Goal: Transaction & Acquisition: Purchase product/service

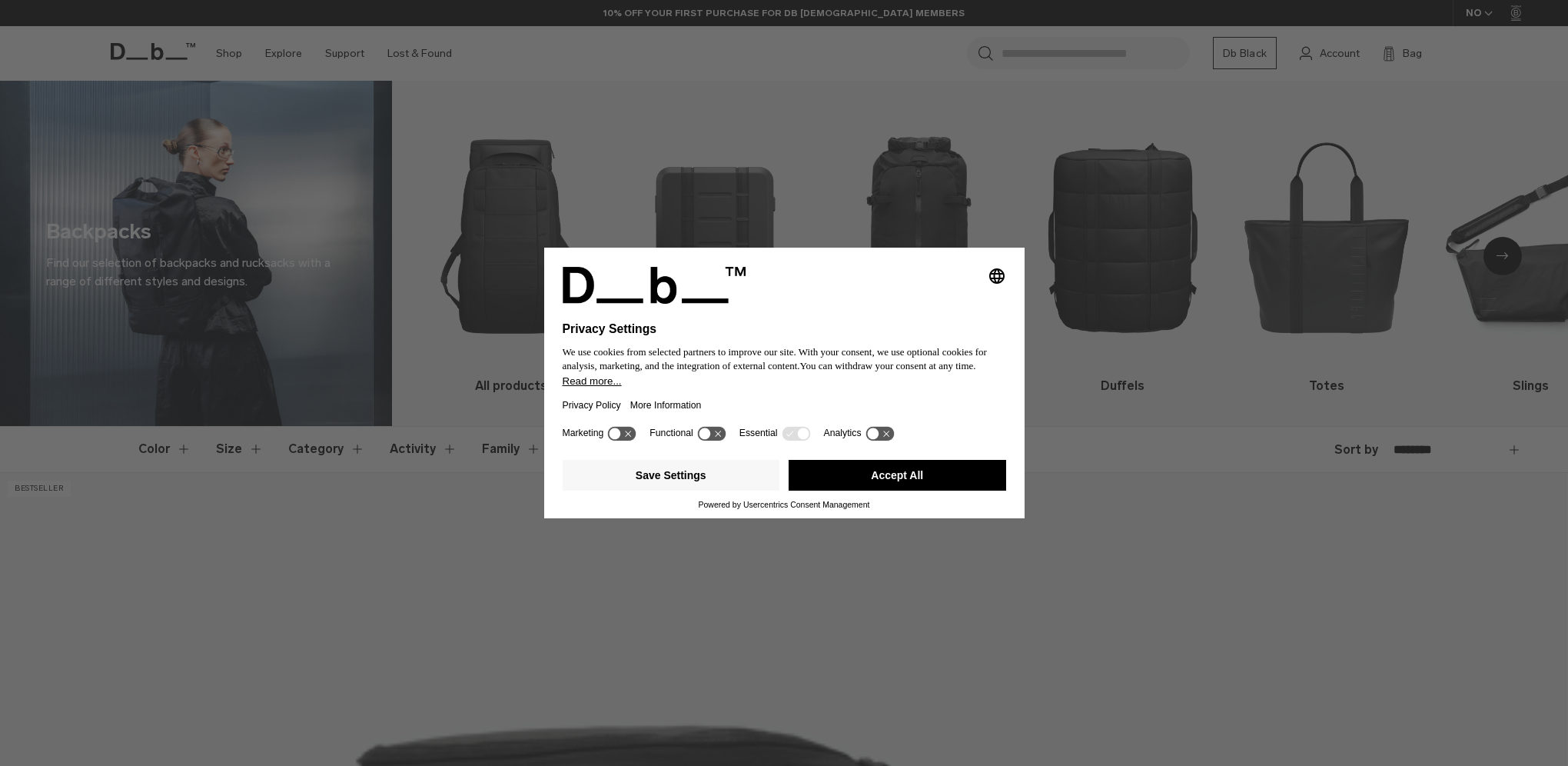
click at [707, 433] on icon at bounding box center [704, 434] width 11 height 11
click at [708, 433] on g at bounding box center [712, 432] width 28 height 14
click at [667, 470] on button "Save Settings" at bounding box center [671, 475] width 217 height 30
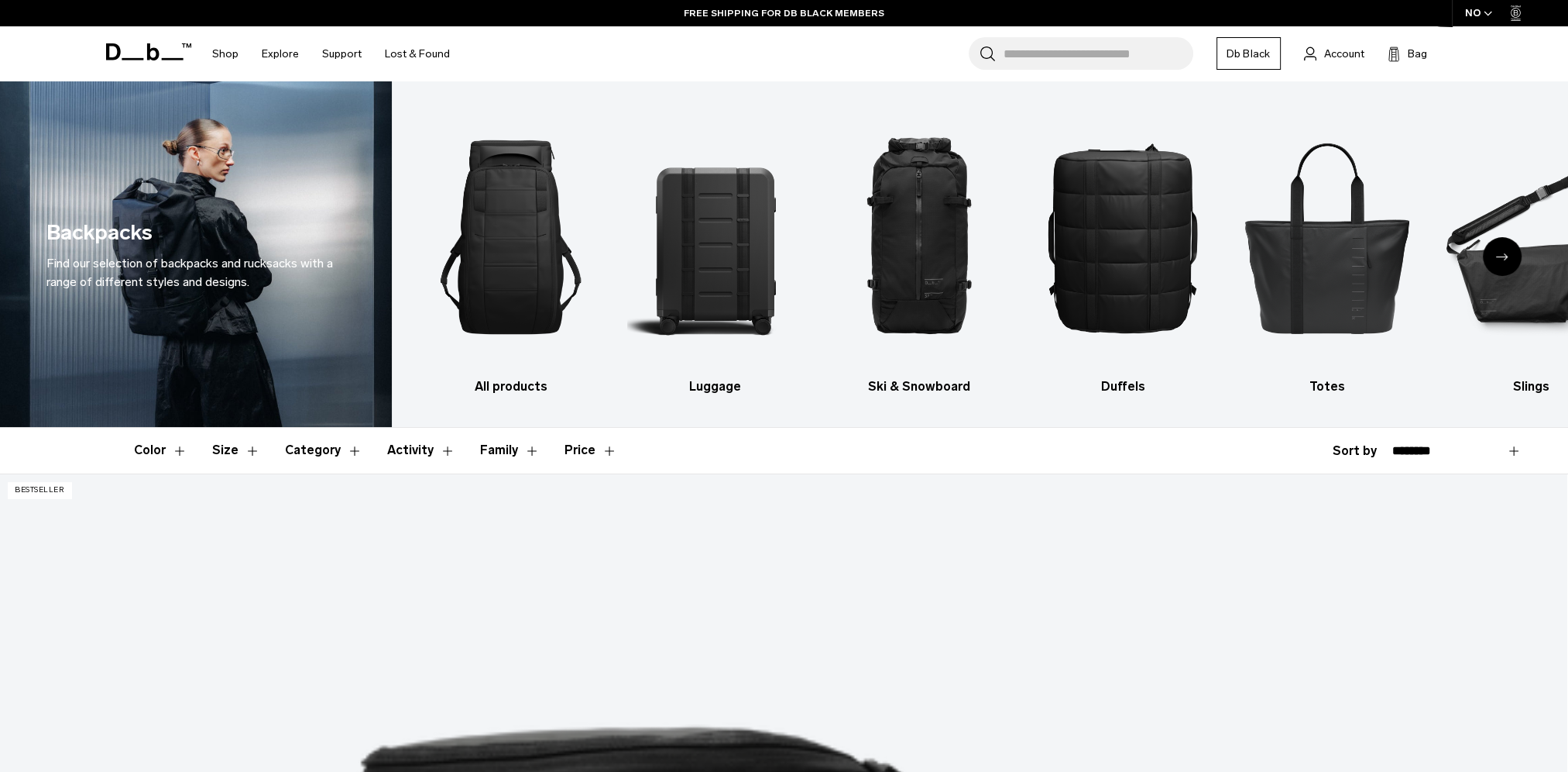
click at [1507, 254] on icon "Next slide" at bounding box center [1502, 256] width 12 height 7
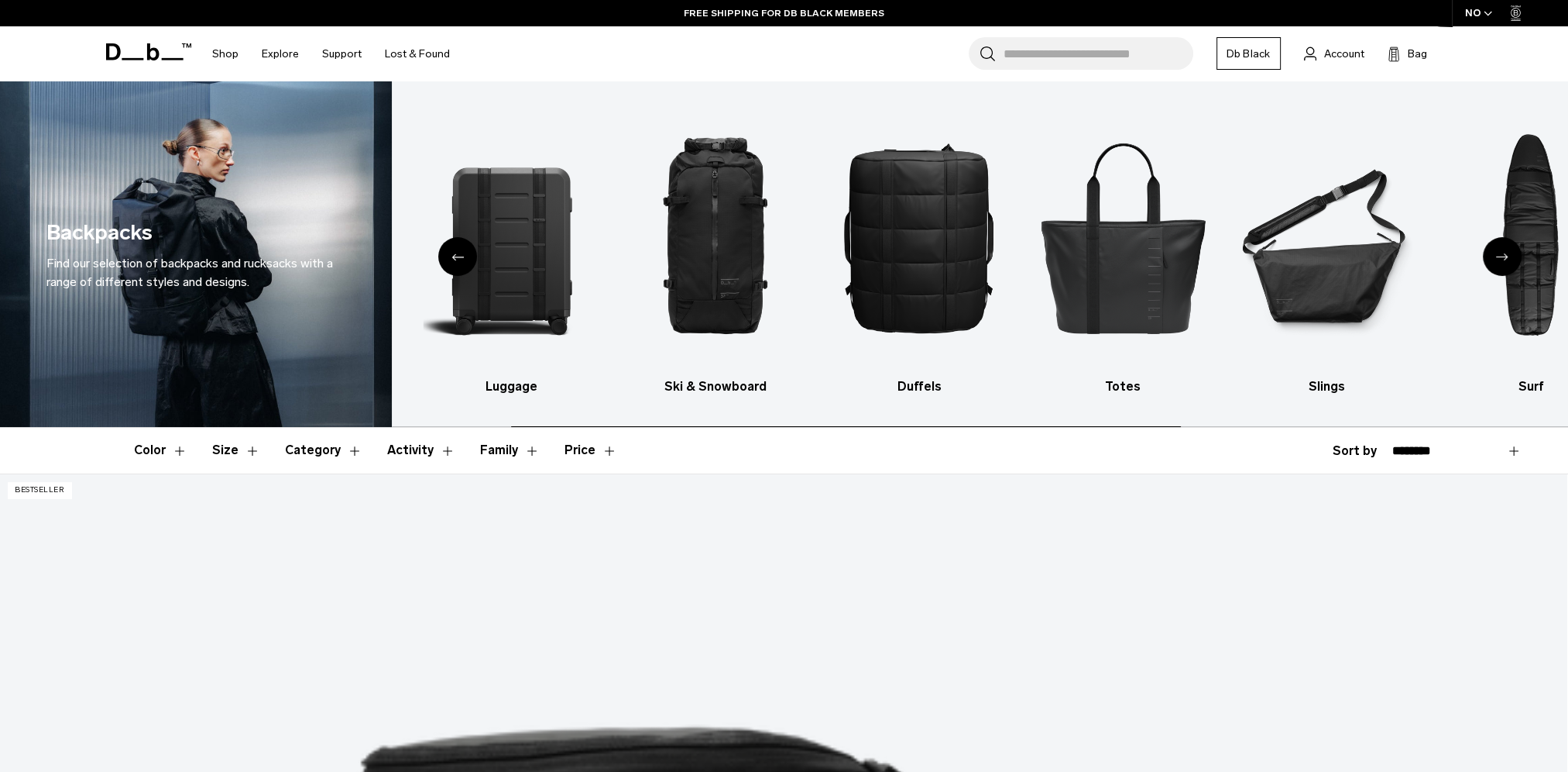
click at [1502, 253] on icon "Next slide" at bounding box center [1502, 256] width 12 height 7
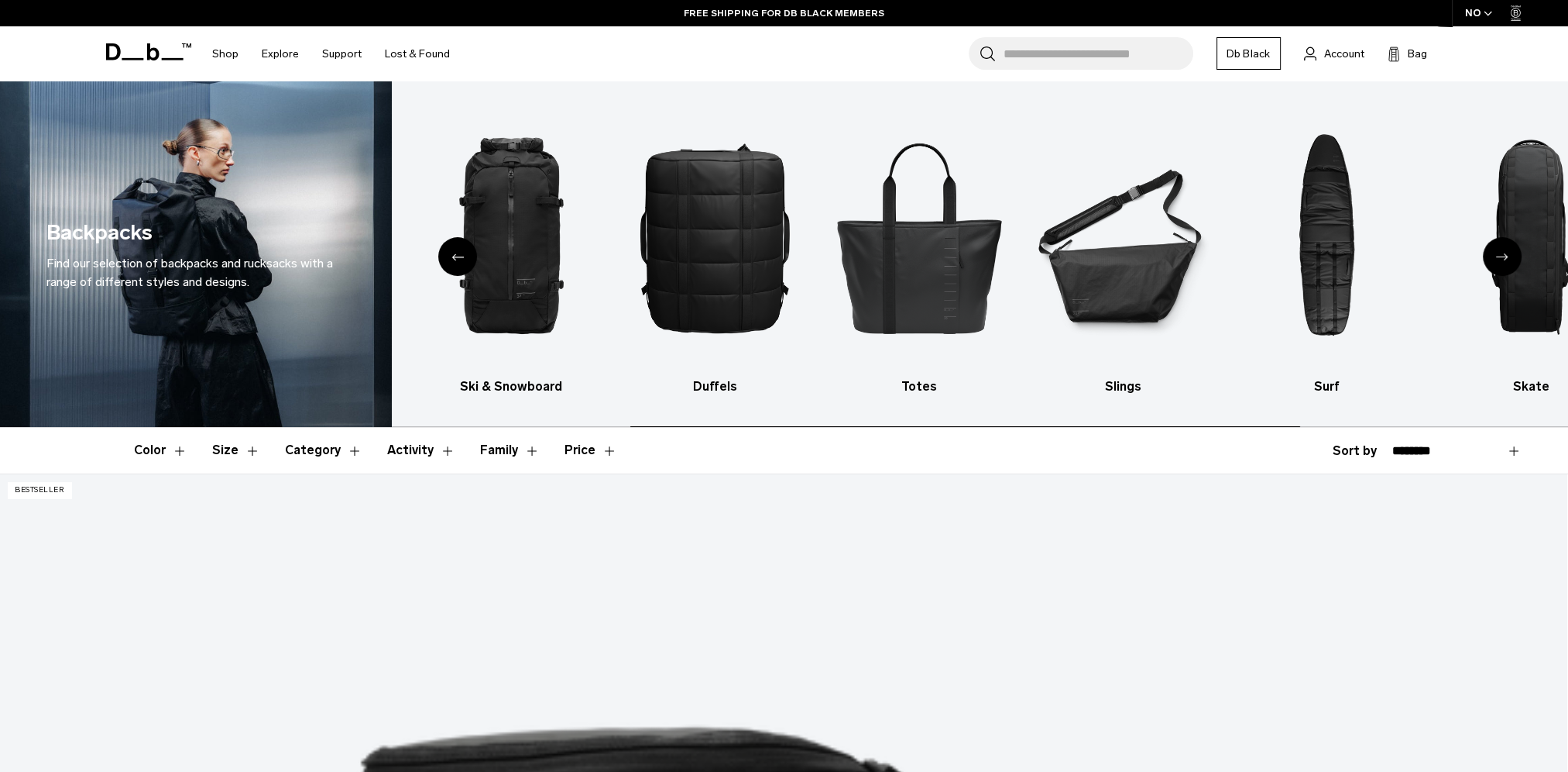
click at [1501, 253] on icon "Next slide" at bounding box center [1502, 256] width 12 height 7
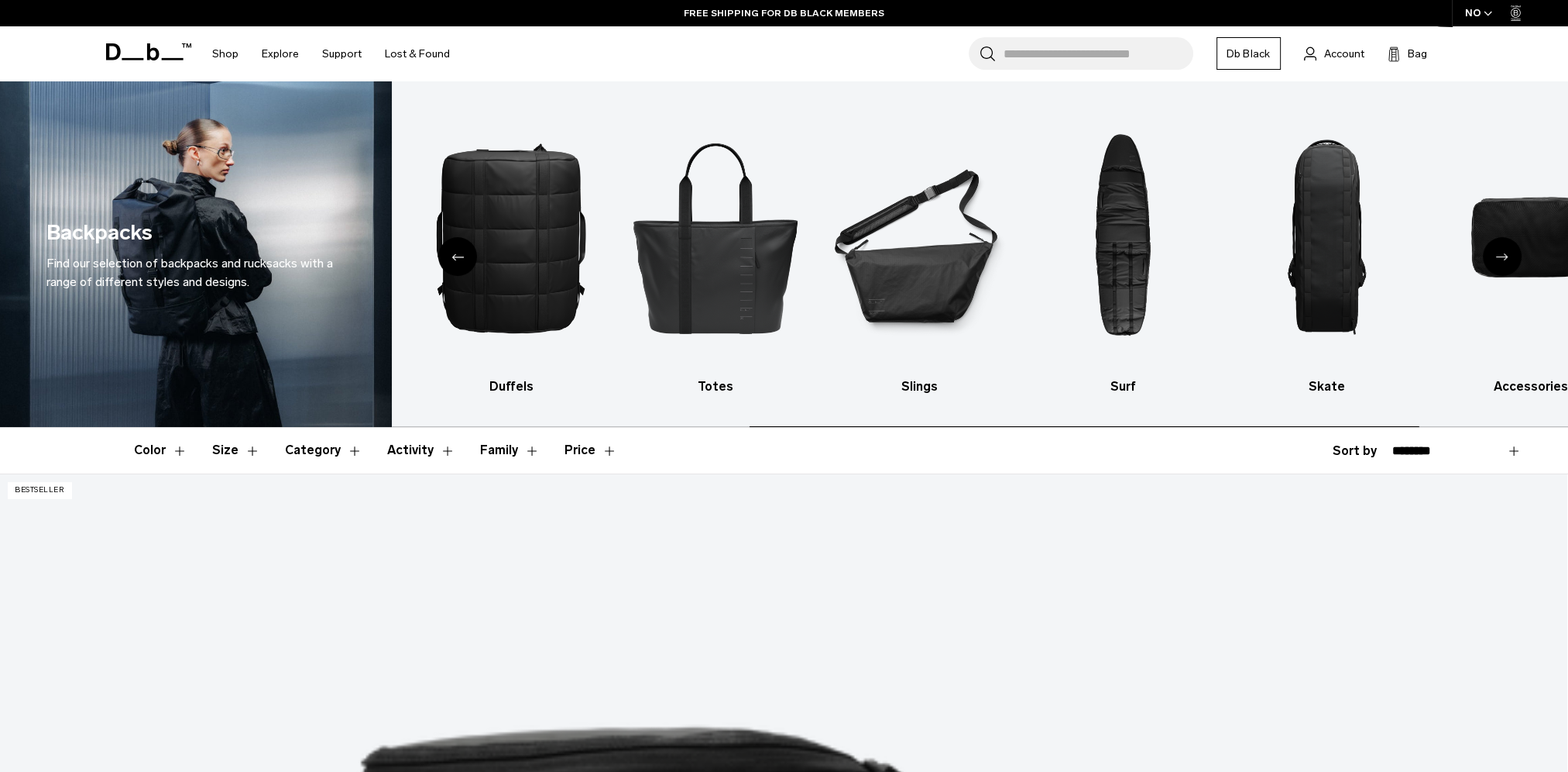
click at [1501, 253] on icon "Next slide" at bounding box center [1502, 256] width 12 height 7
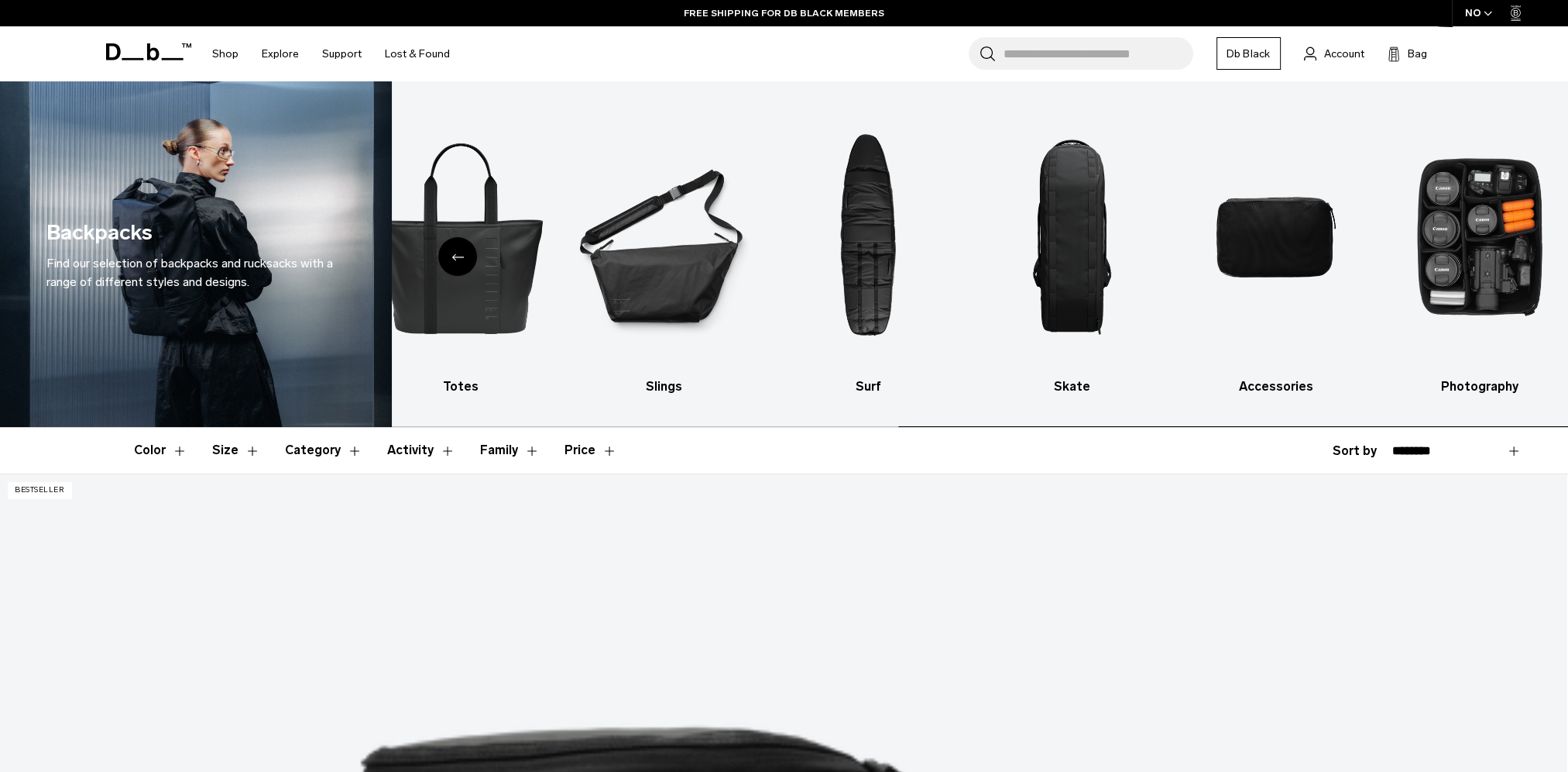
click at [1501, 253] on img "10 / 10" at bounding box center [1479, 236] width 177 height 265
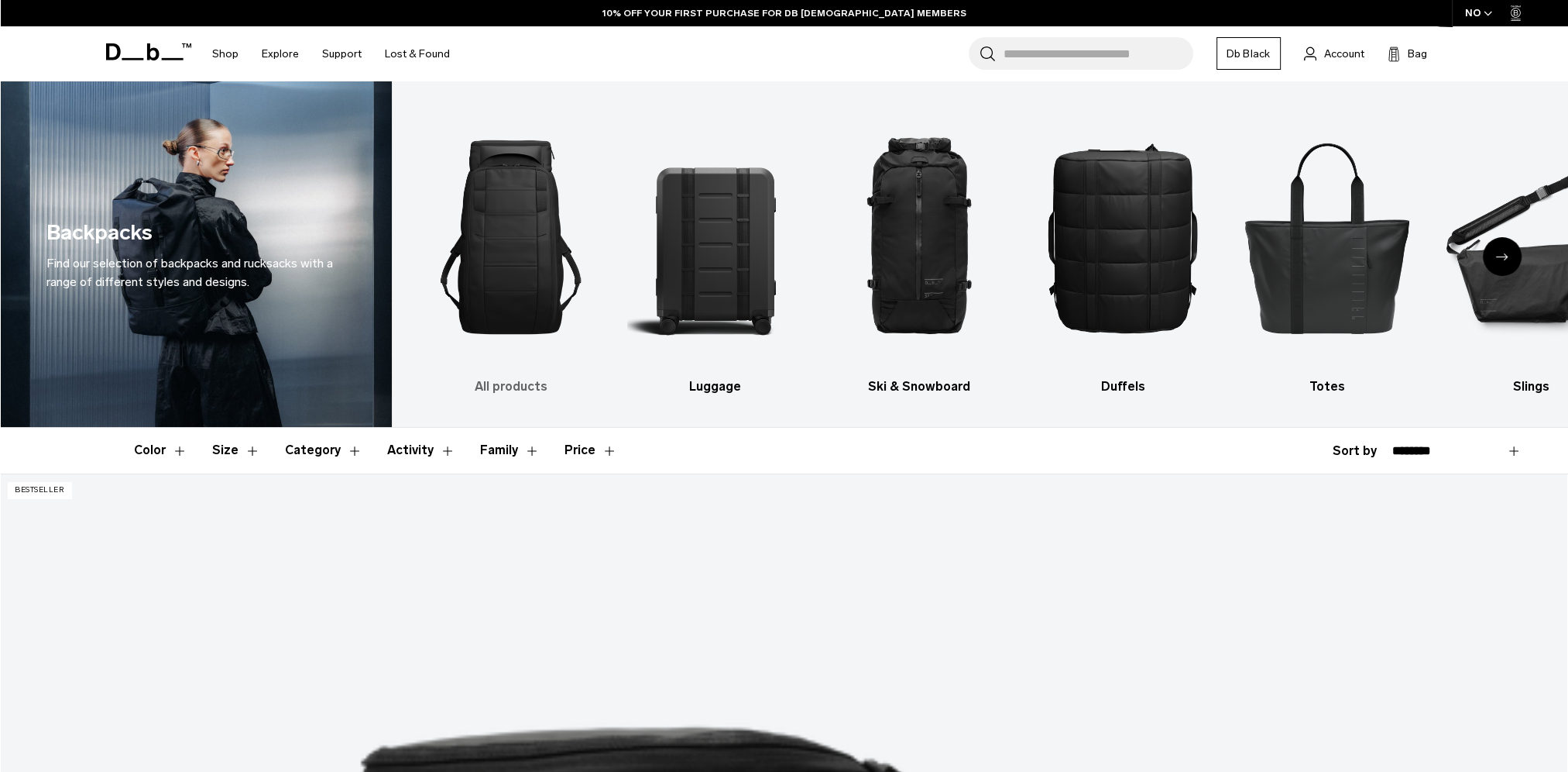
click at [501, 247] on img "1 / 10" at bounding box center [511, 236] width 177 height 265
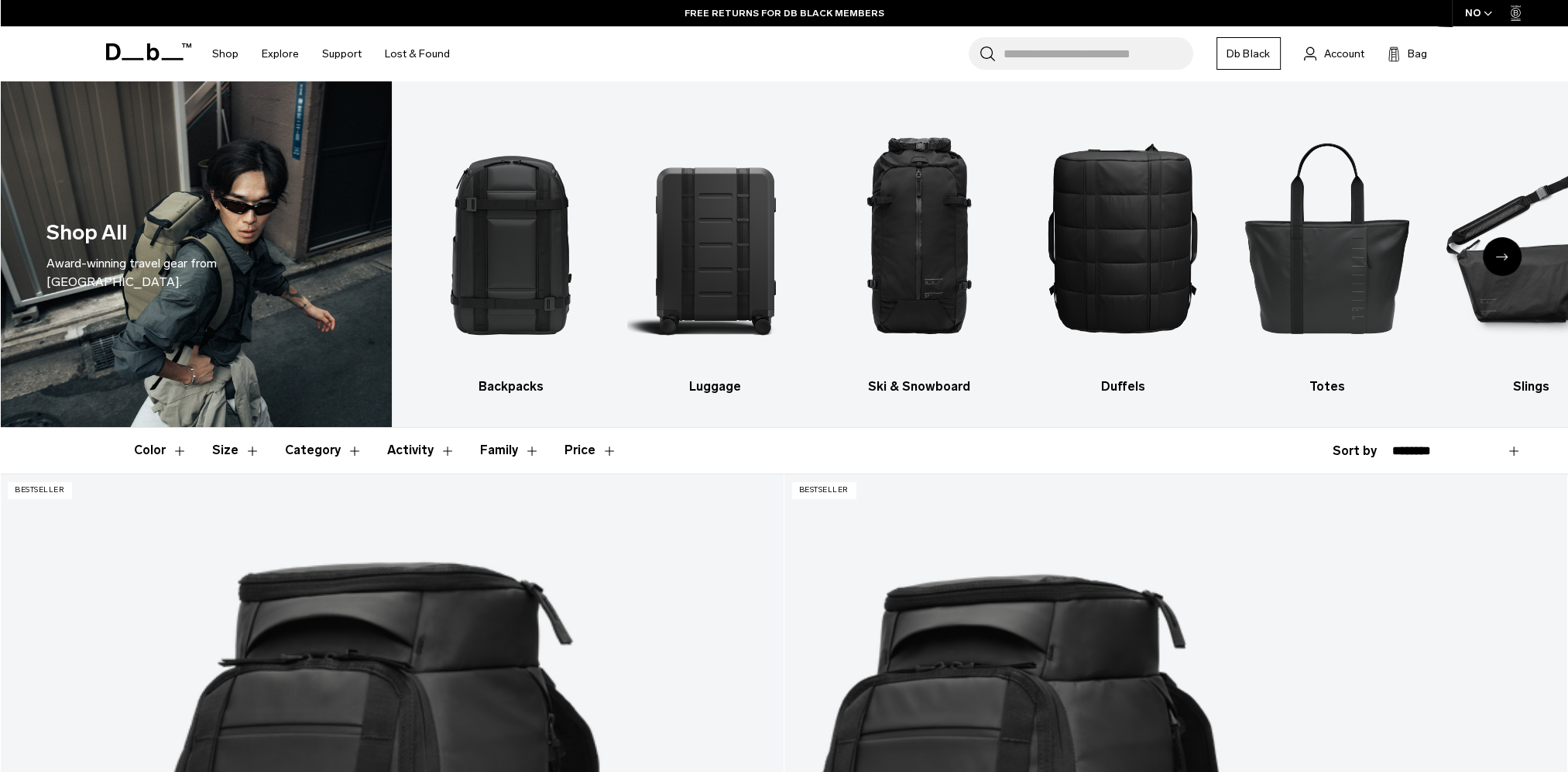
click at [223, 443] on button "Size" at bounding box center [236, 450] width 48 height 45
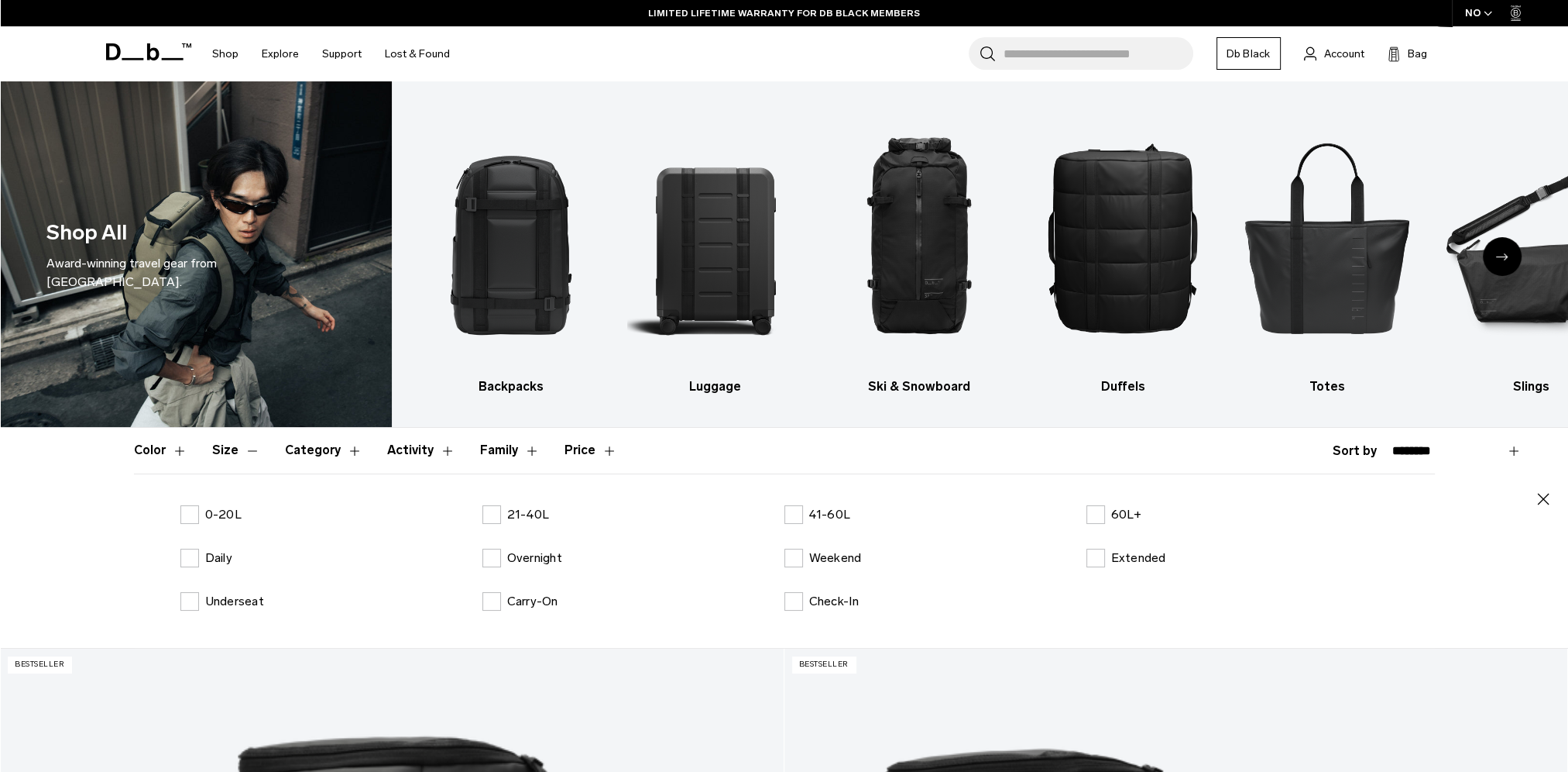
click at [202, 522] on label "0-20L" at bounding box center [211, 514] width 61 height 18
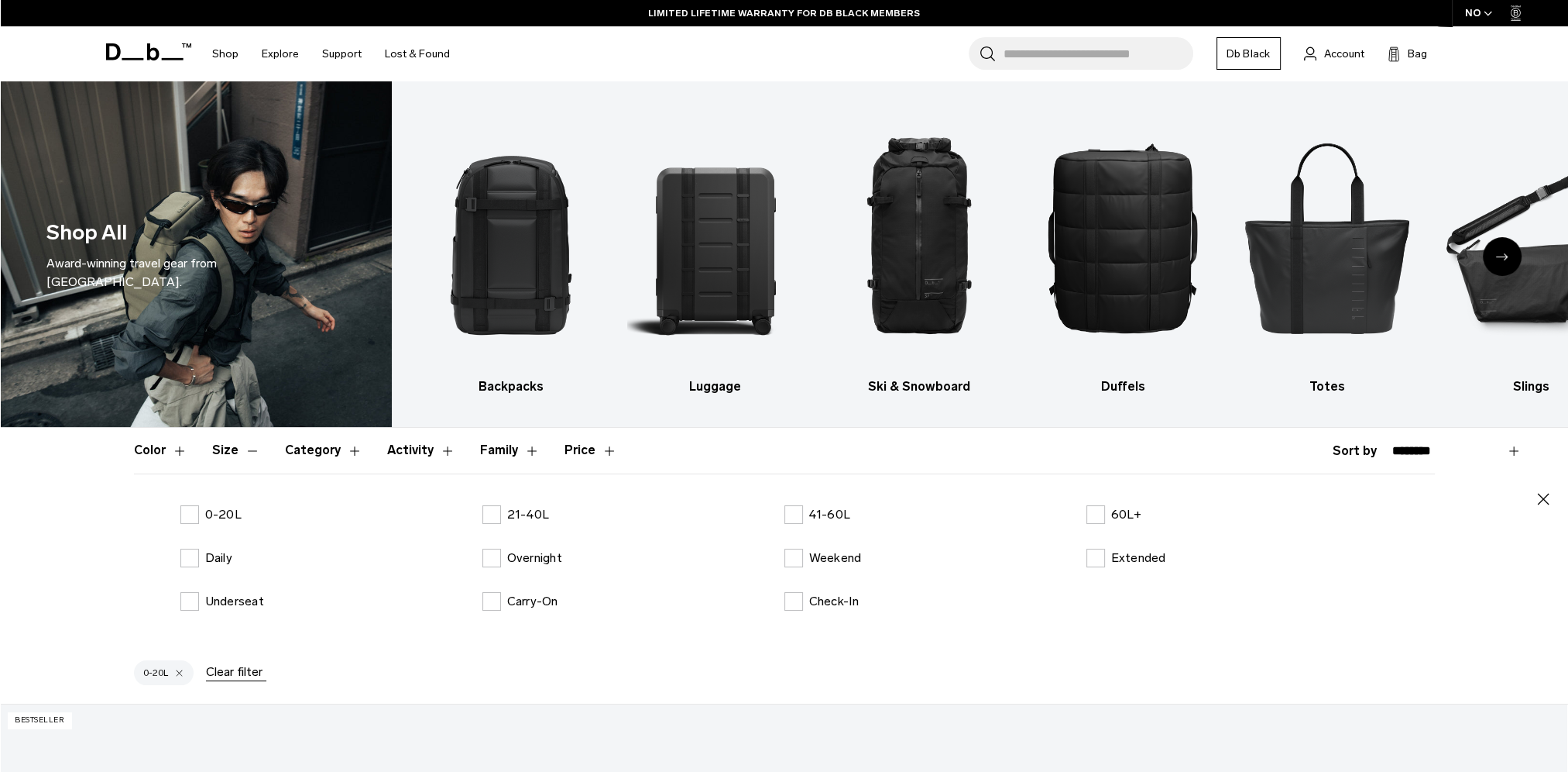
click at [238, 454] on button "Size" at bounding box center [236, 450] width 48 height 45
